Goal: Task Accomplishment & Management: Use online tool/utility

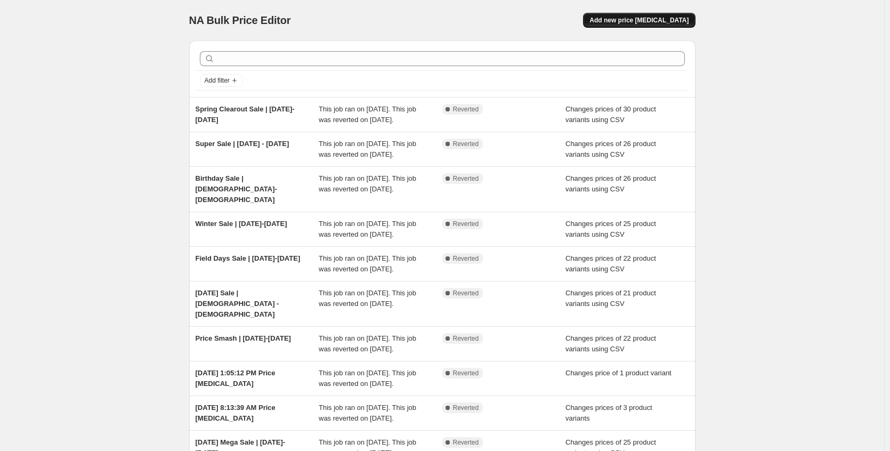
click at [663, 21] on span "Add new price [MEDICAL_DATA]" at bounding box center [638, 20] width 99 height 9
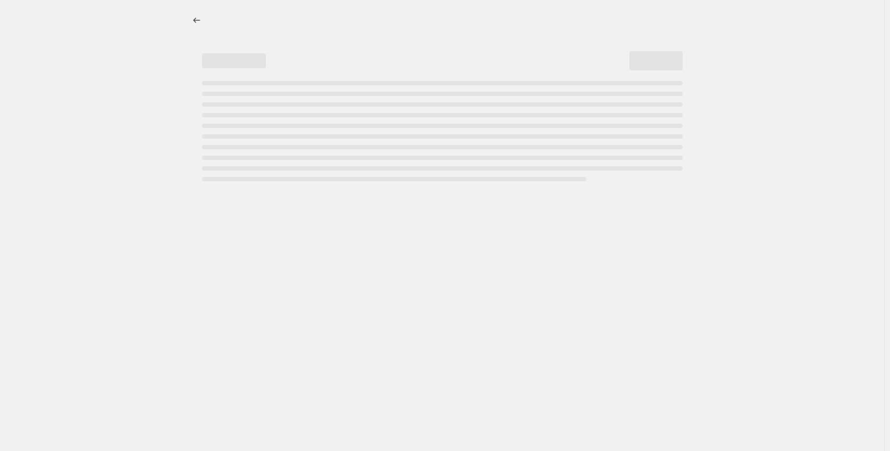
select select "percentage"
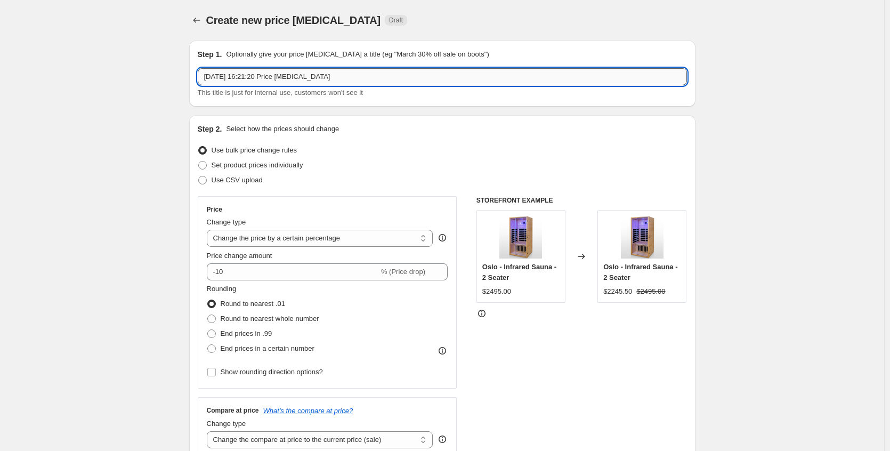
click at [288, 75] on input "[DATE] 16:21:20 Price [MEDICAL_DATA]" at bounding box center [442, 76] width 489 height 17
type input "Mega Sale"
click at [193, 20] on button "Price change jobs" at bounding box center [196, 20] width 15 height 15
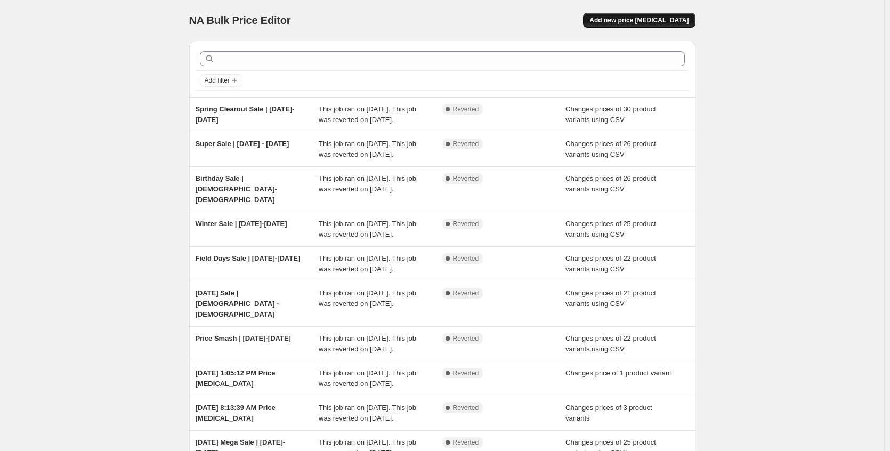
click at [658, 22] on span "Add new price [MEDICAL_DATA]" at bounding box center [638, 20] width 99 height 9
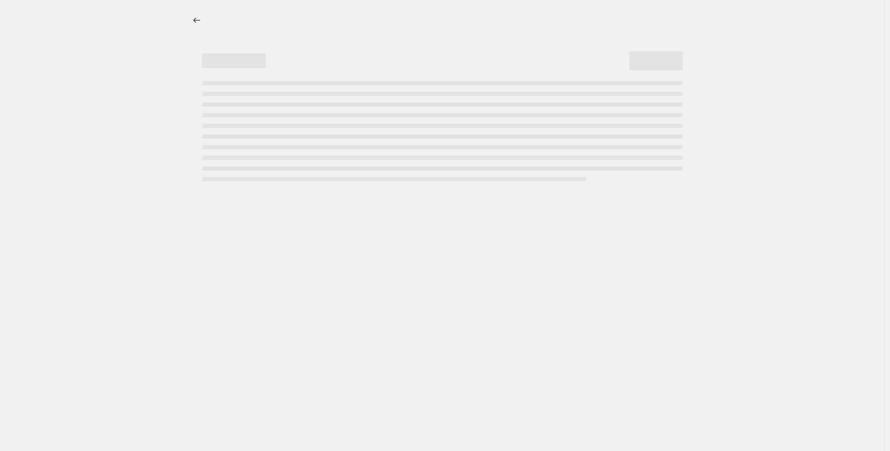
select select "percentage"
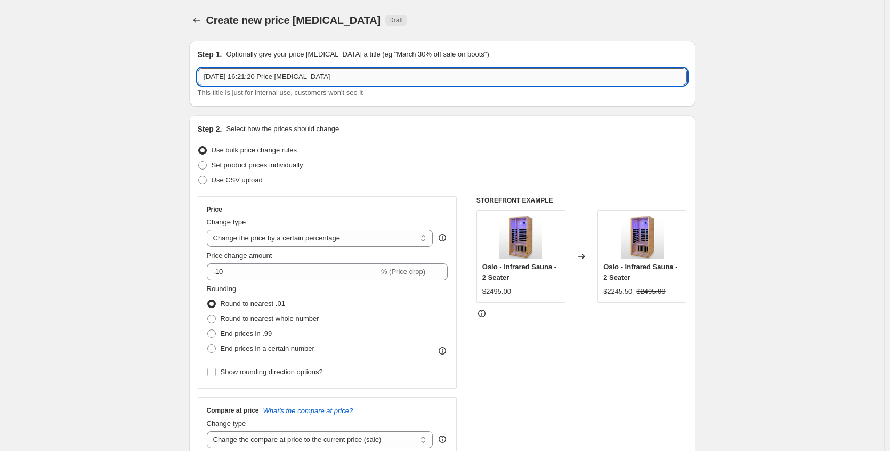
click at [259, 78] on input "[DATE] 16:21:20 Price [MEDICAL_DATA]" at bounding box center [442, 76] width 489 height 17
click at [279, 76] on input "Mega Sale |" at bounding box center [442, 76] width 489 height 17
type input "Mega Sale | [DATE]-[DATE]"
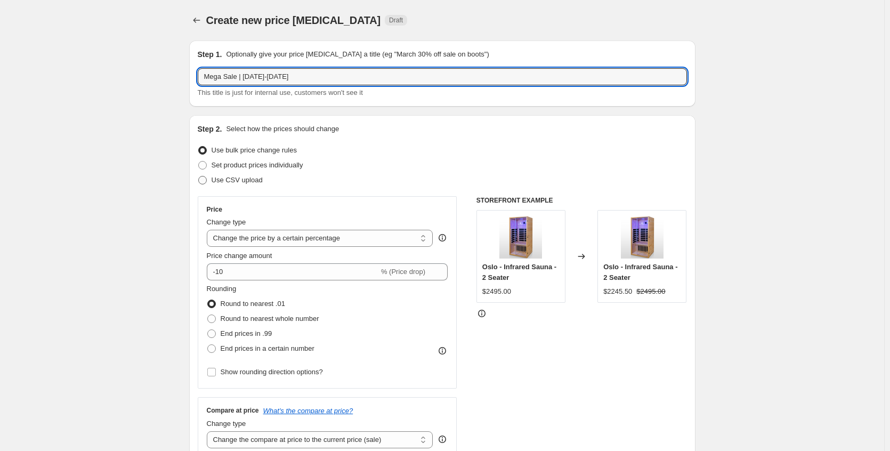
click at [250, 181] on span "Use CSV upload" at bounding box center [237, 180] width 51 height 8
click at [199, 176] on input "Use CSV upload" at bounding box center [198, 176] width 1 height 1
radio input "true"
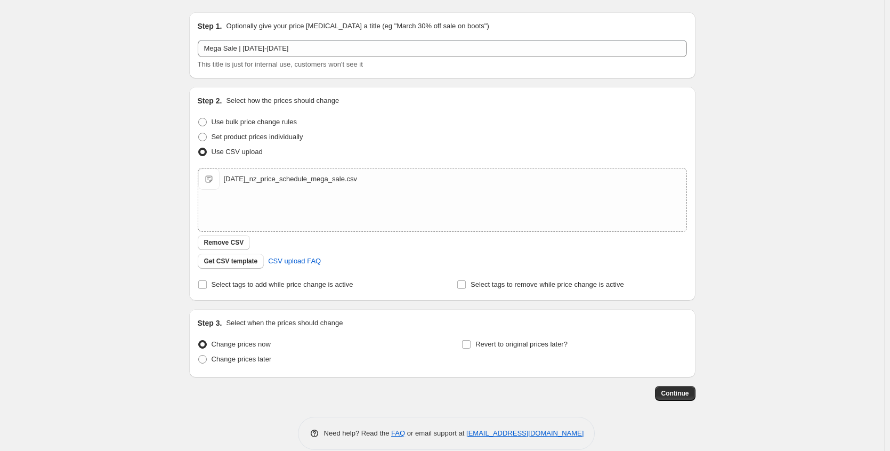
scroll to position [43, 0]
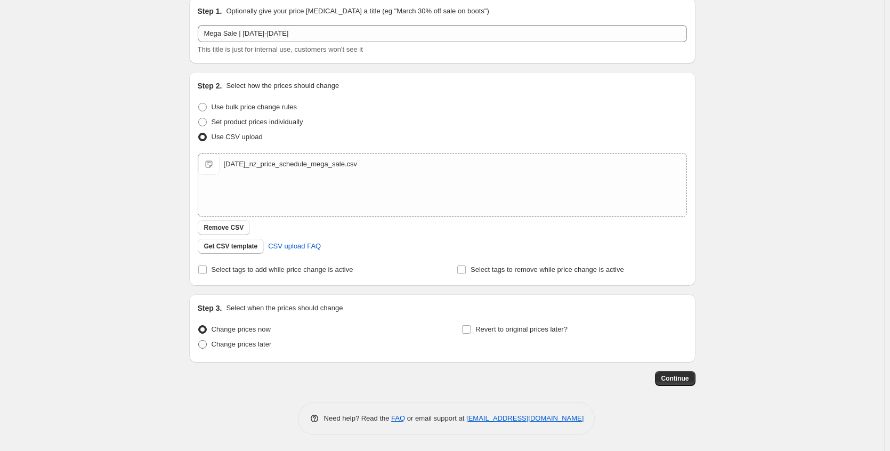
click at [249, 347] on span "Change prices later" at bounding box center [242, 344] width 60 height 8
click at [199, 340] on input "Change prices later" at bounding box center [198, 340] width 1 height 1
radio input "true"
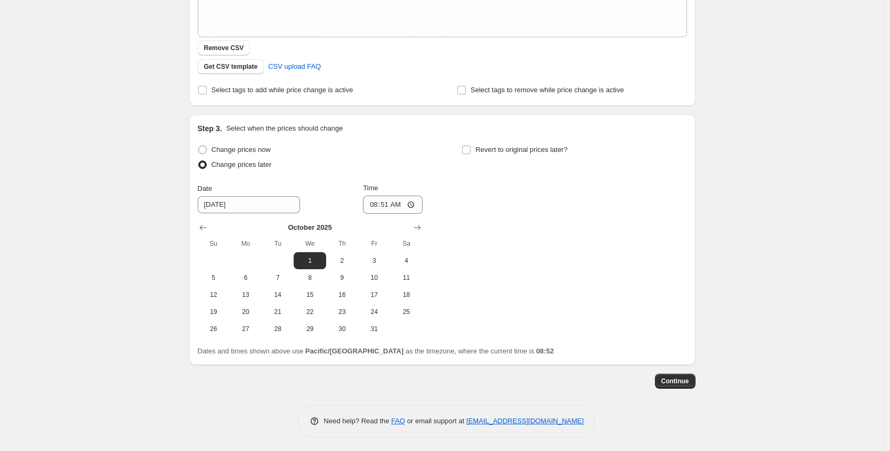
scroll to position [225, 0]
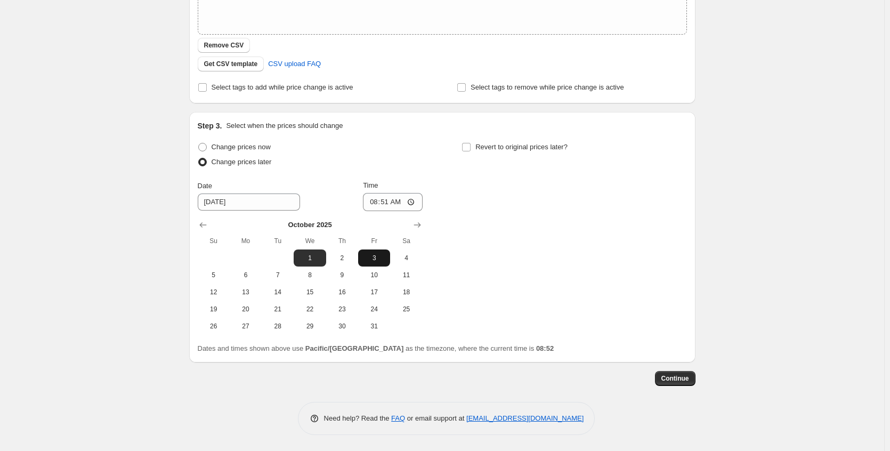
click at [379, 258] on span "3" at bounding box center [373, 258] width 23 height 9
type input "[DATE]"
click at [415, 200] on input "08:51" at bounding box center [393, 202] width 60 height 18
type input "00:01"
click at [500, 239] on div "Change prices now Change prices later Date [DATE] Time 00:[DATE] Mo Tu We Th Fr…" at bounding box center [442, 237] width 489 height 195
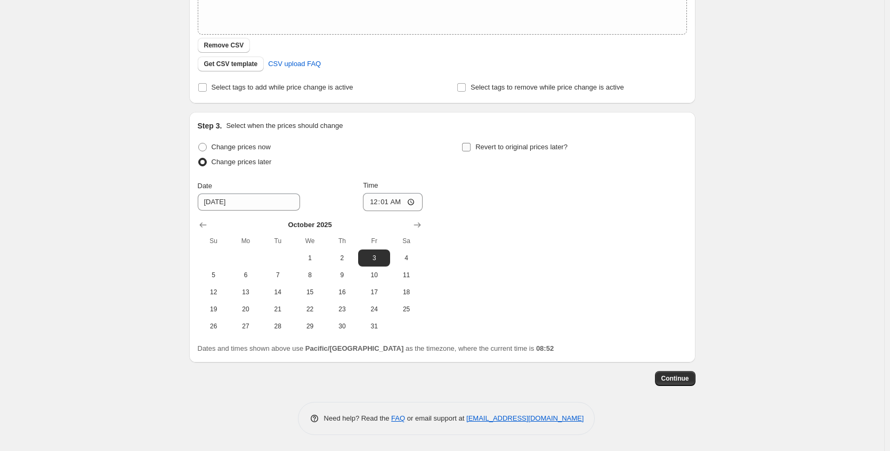
click at [492, 147] on span "Revert to original prices later?" at bounding box center [521, 147] width 92 height 8
click at [470, 147] on input "Revert to original prices later?" at bounding box center [466, 147] width 9 height 9
checkbox input "true"
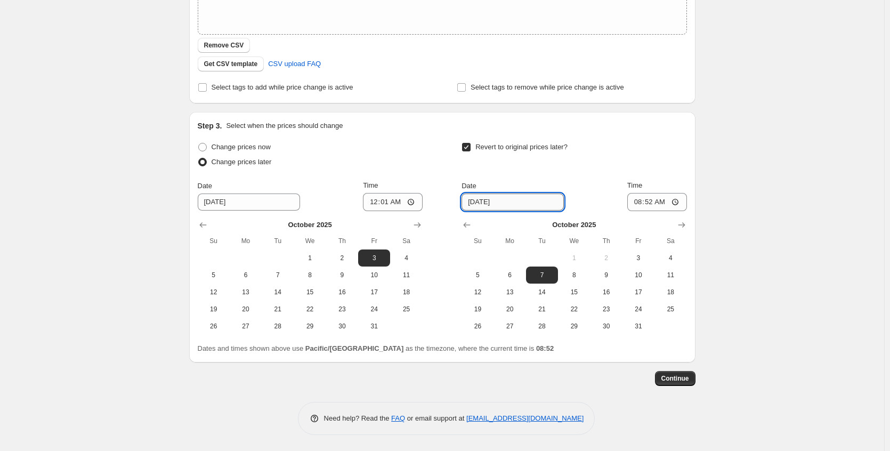
click at [494, 202] on input "[DATE]" at bounding box center [512, 201] width 102 height 17
click at [511, 292] on span "13" at bounding box center [509, 292] width 23 height 9
type input "[DATE]"
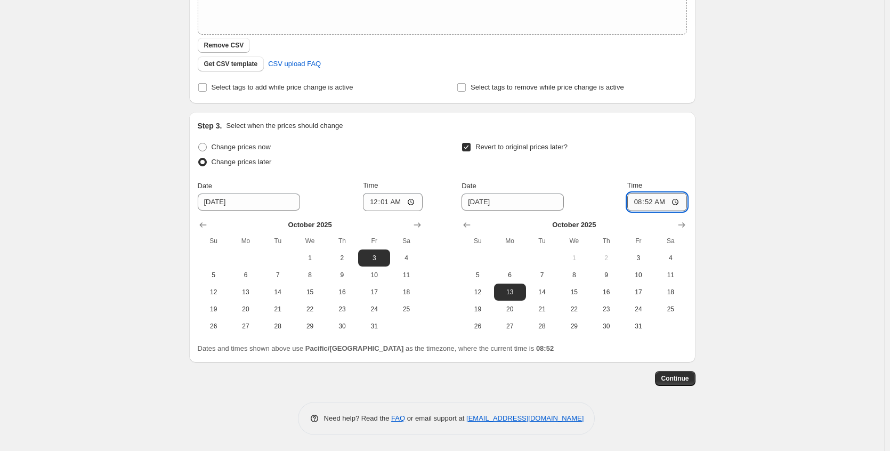
click at [647, 202] on input "08:52" at bounding box center [657, 202] width 60 height 18
click at [680, 200] on input "08:52" at bounding box center [657, 202] width 60 height 18
type input "23:59"
click at [766, 272] on div "Create new price [MEDICAL_DATA]. This page is ready Create new price [MEDICAL_D…" at bounding box center [442, 113] width 884 height 676
click at [678, 383] on button "Continue" at bounding box center [675, 378] width 40 height 15
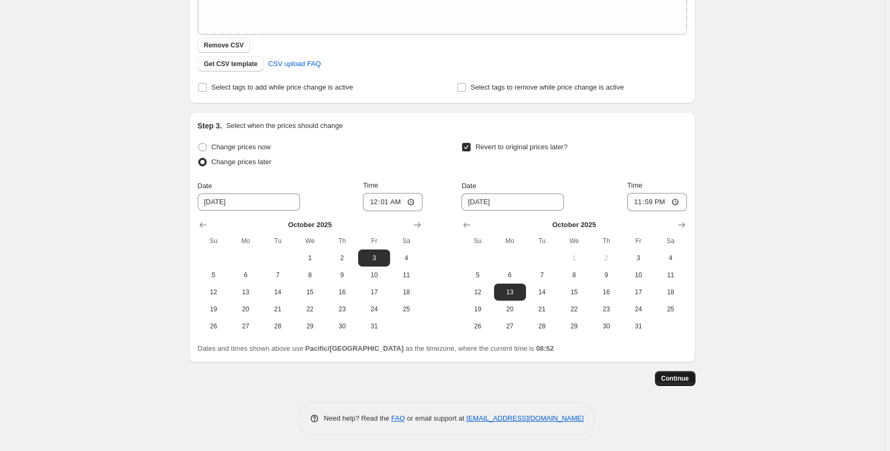
scroll to position [0, 0]
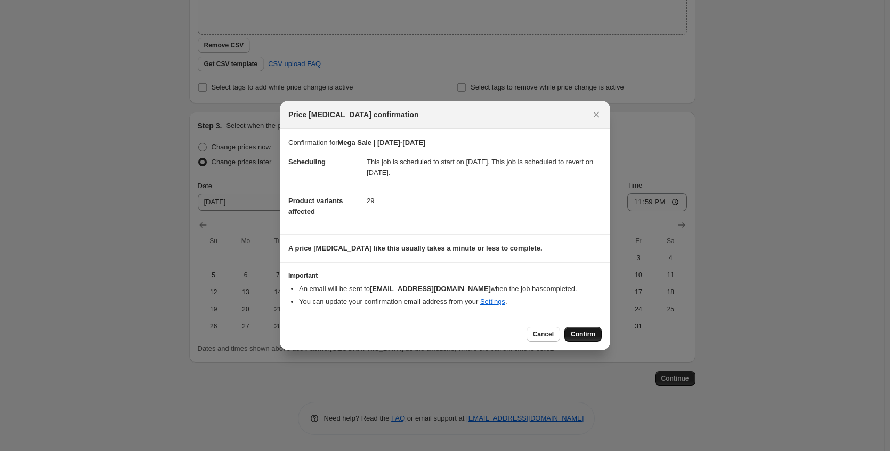
click at [583, 332] on span "Confirm" at bounding box center [583, 334] width 25 height 9
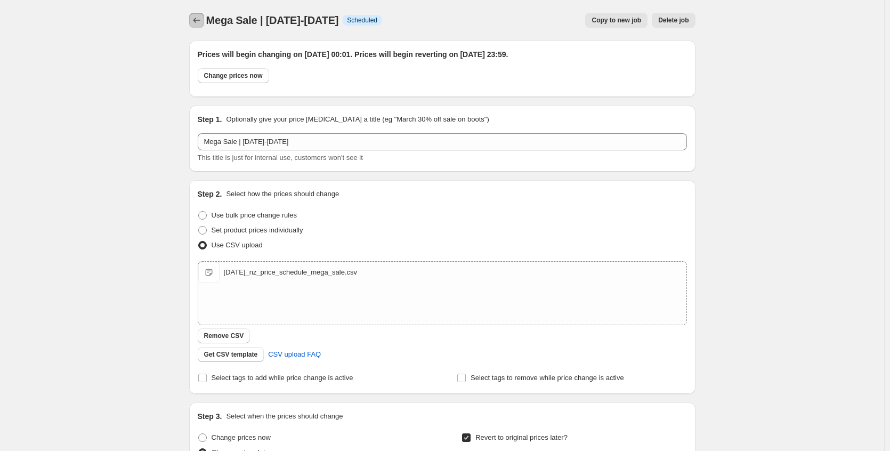
click at [204, 21] on button "Price change jobs" at bounding box center [196, 20] width 15 height 15
